Goal: Use online tool/utility: Utilize a website feature to perform a specific function

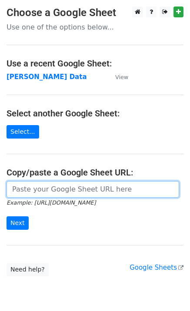
click at [22, 197] on input "url" at bounding box center [93, 189] width 172 height 16
paste input "[URL][DOMAIN_NAME]"
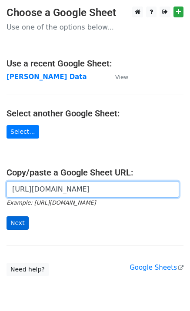
type input "[URL][DOMAIN_NAME]"
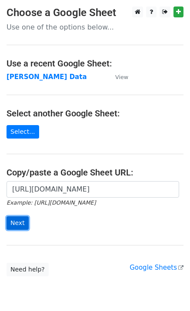
scroll to position [0, 0]
click at [7, 227] on input "Next" at bounding box center [18, 222] width 22 height 13
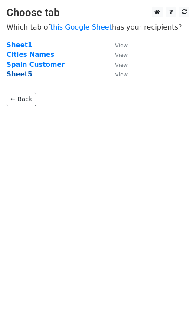
click at [21, 73] on strong "Sheet5" at bounding box center [20, 74] width 26 height 8
